Goal: Task Accomplishment & Management: Manage account settings

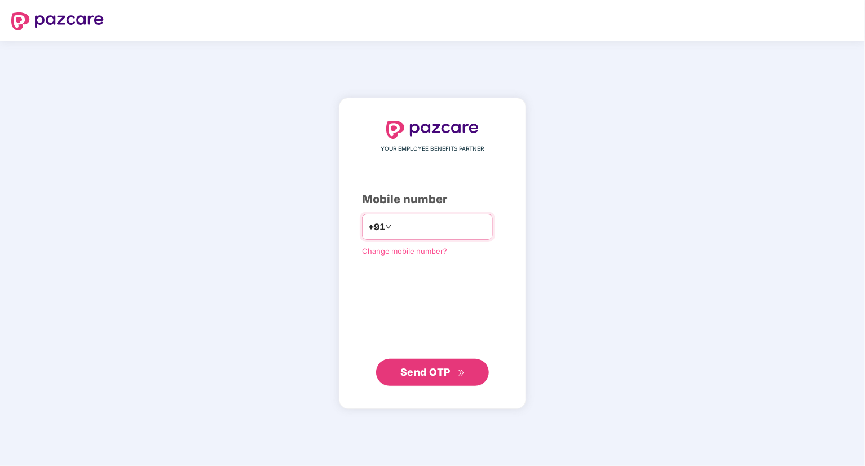
click at [394, 228] on input "number" at bounding box center [440, 227] width 92 height 18
type input "**********"
click at [411, 370] on span "Send OTP" at bounding box center [425, 372] width 50 height 12
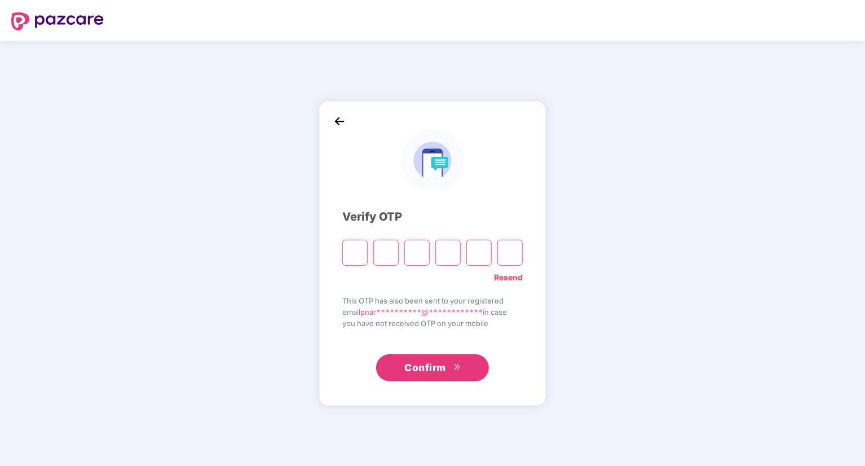
type input "*"
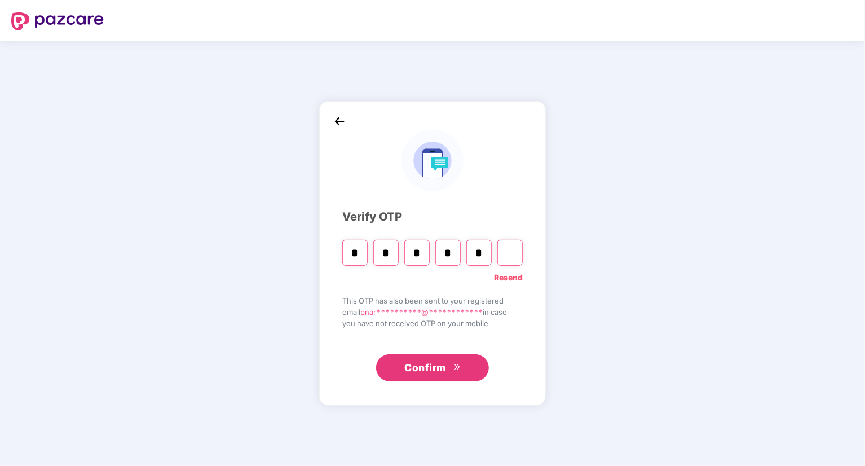
type input "*"
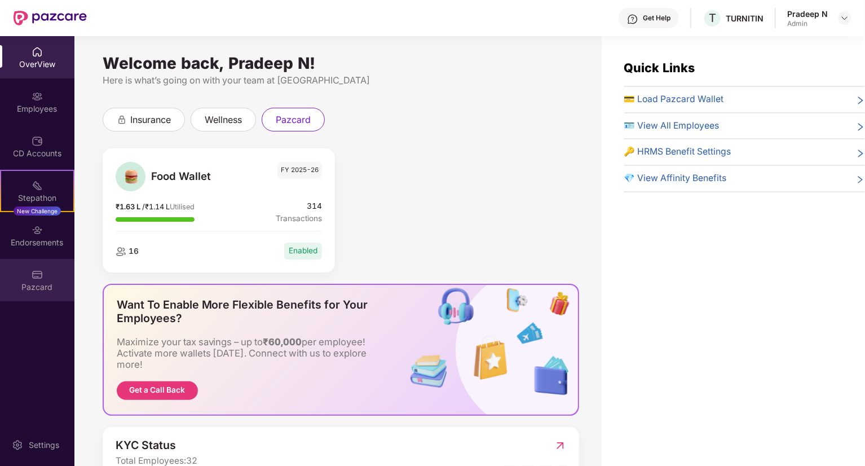
click at [36, 276] on img at bounding box center [37, 274] width 11 height 11
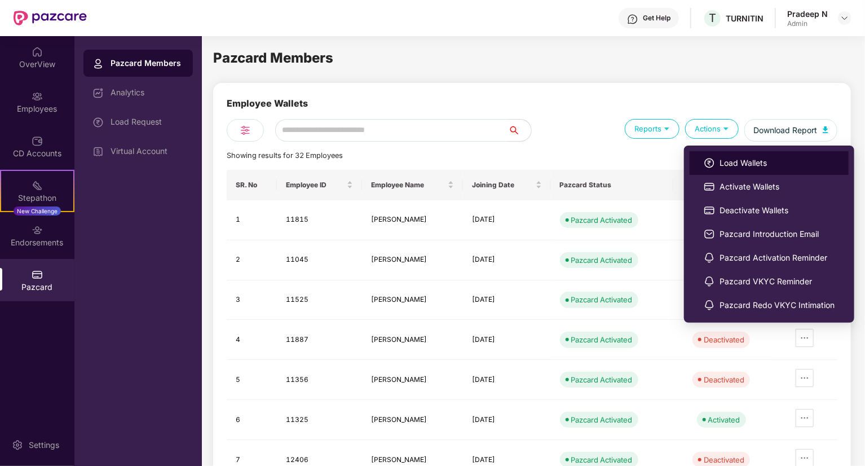
click at [726, 165] on span "Load Wallets" at bounding box center [776, 163] width 115 height 12
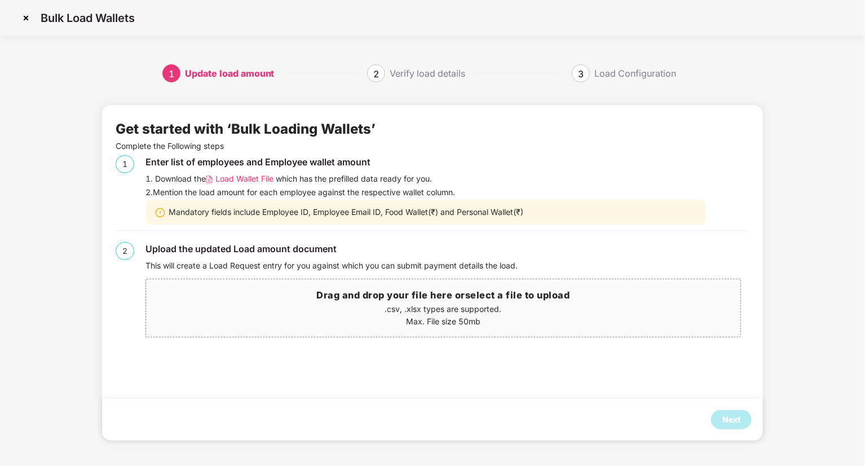
click at [258, 178] on span "Load Wallet File" at bounding box center [244, 179] width 58 height 12
click at [26, 16] on img at bounding box center [26, 18] width 18 height 18
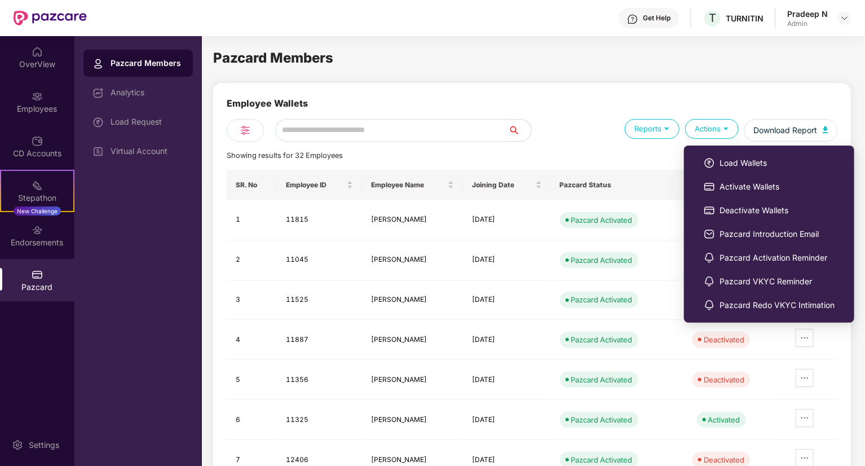
click at [717, 129] on div "Actions" at bounding box center [712, 129] width 54 height 20
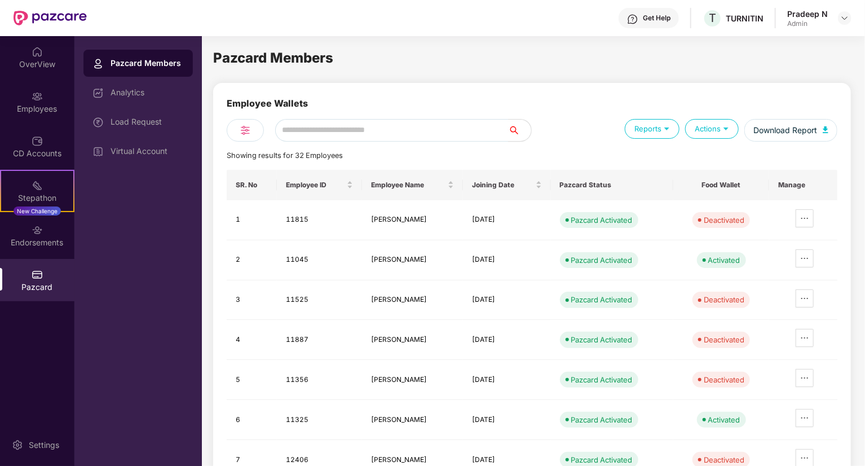
click at [715, 131] on div "Actions" at bounding box center [712, 129] width 54 height 20
click at [620, 94] on div "Employee Wallets Reports Actions Download Report Showing results for 32 Employe…" at bounding box center [532, 328] width 638 height 491
click at [123, 122] on div "Load Request" at bounding box center [147, 121] width 73 height 9
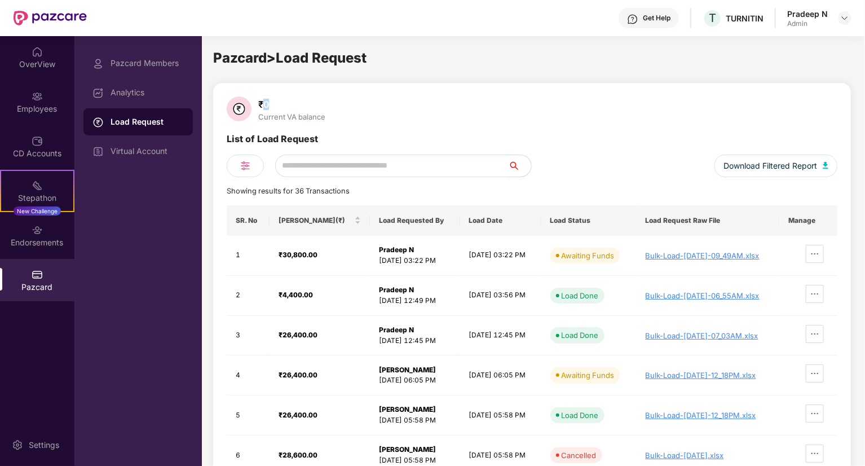
click at [268, 108] on div "₹0" at bounding box center [292, 104] width 72 height 11
click at [304, 101] on div "₹0" at bounding box center [292, 104] width 72 height 11
click at [268, 105] on div "₹0" at bounding box center [292, 104] width 72 height 11
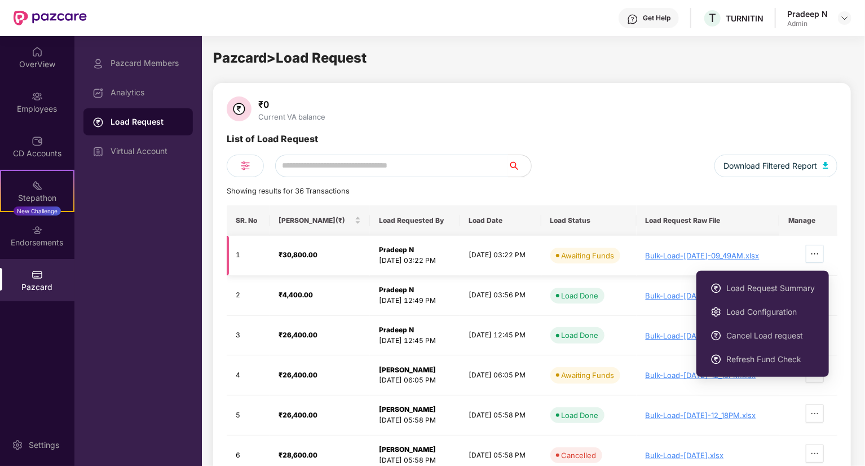
click at [819, 255] on icon "ellipsis" at bounding box center [814, 253] width 9 height 9
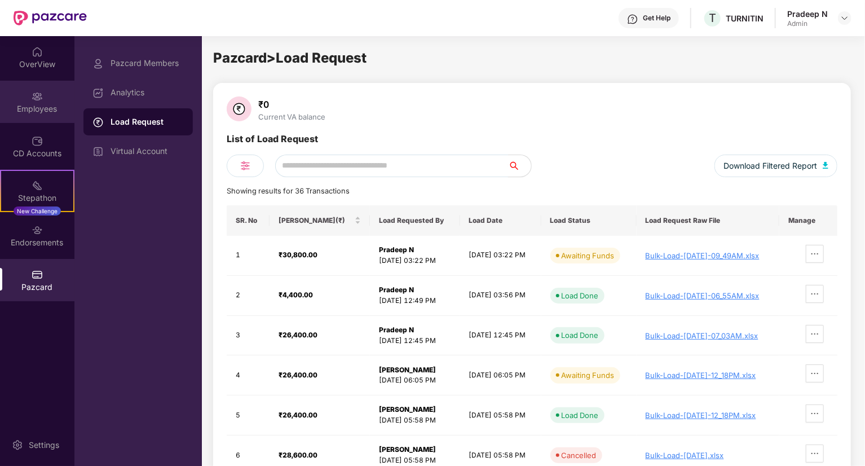
click at [32, 105] on div "Employees" at bounding box center [37, 108] width 74 height 11
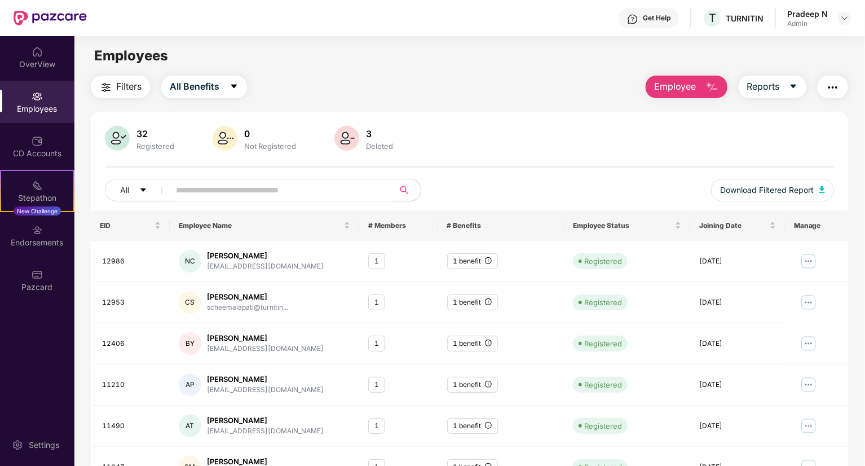
click at [498, 152] on div "32 Registered 0 Not Registered 3 Deleted" at bounding box center [469, 139] width 729 height 27
click at [512, 156] on div "32 Registered 0 Not Registered 3 Deleted All Download Filtered Report" at bounding box center [469, 168] width 757 height 85
